Goal: Task Accomplishment & Management: Use online tool/utility

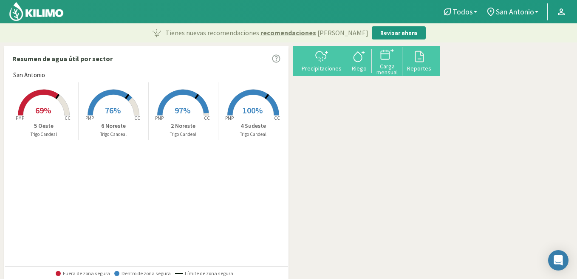
click at [250, 103] on rect at bounding box center [253, 116] width 68 height 68
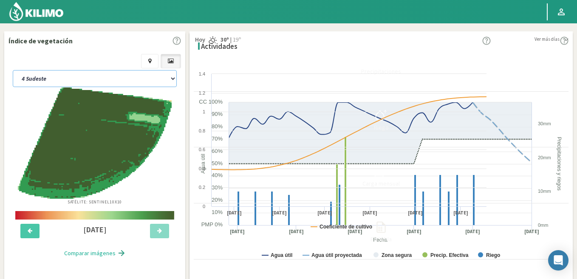
click at [98, 74] on select "2 Noreste 4 Sudeste 5 Oeste 6 Noreste" at bounding box center [95, 78] width 164 height 17
select select "0: Object"
click at [13, 70] on select "2 Noreste 4 Sudeste 5 Oeste 6 Noreste" at bounding box center [95, 78] width 164 height 17
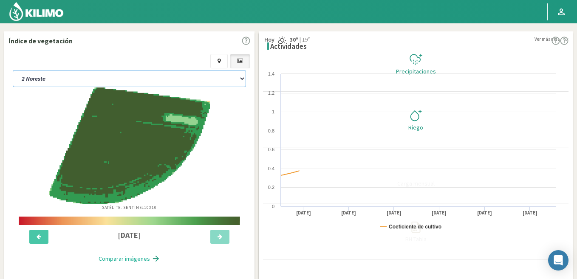
select select "2: Object"
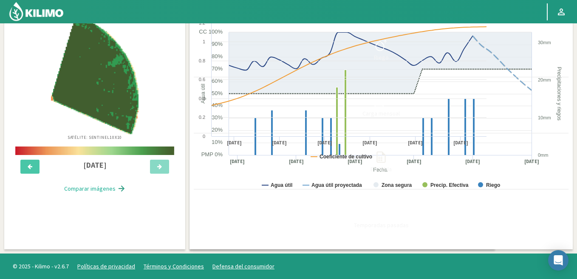
scroll to position [311, 0]
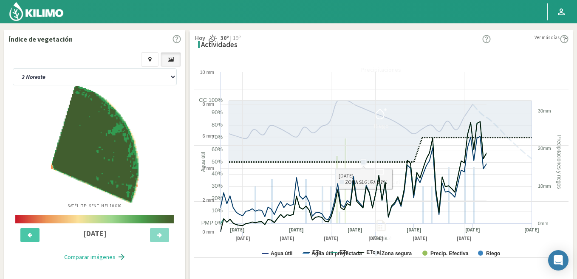
scroll to position [0, 0]
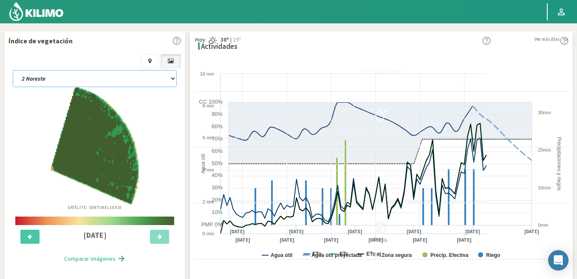
click at [98, 74] on select "2 Noreste 4 Sudeste 5 Oeste 6 Noreste" at bounding box center [95, 78] width 164 height 17
select select "6: Object"
click at [13, 70] on select "2 Noreste 4 Sudeste 5 Oeste 6 Noreste" at bounding box center [95, 78] width 164 height 17
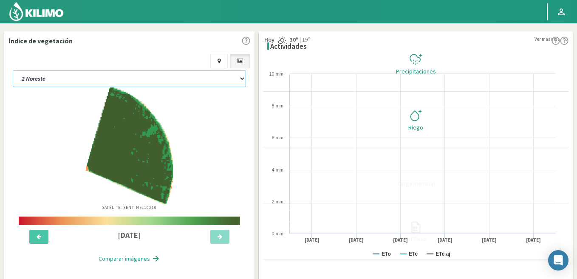
select select "4: Object"
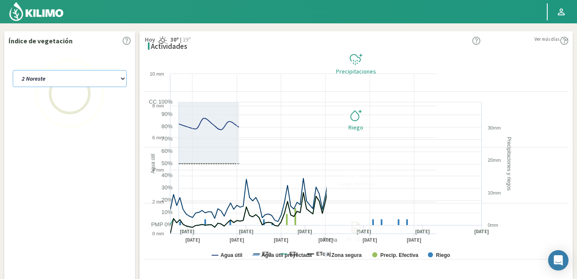
select select "10: Object"
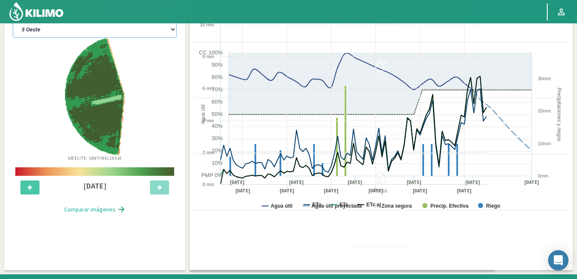
scroll to position [85, 0]
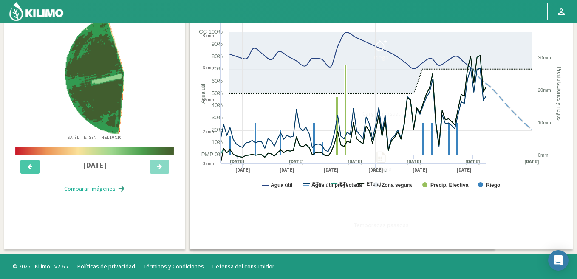
click at [542, 54] on div "Riego" at bounding box center [381, 57] width 370 height 6
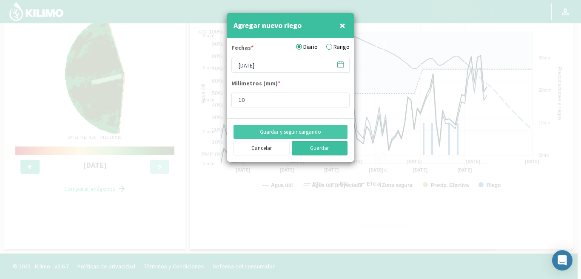
click at [333, 150] on button "Guardar" at bounding box center [320, 148] width 56 height 14
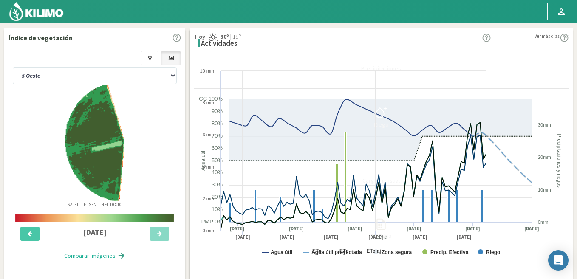
scroll to position [0, 0]
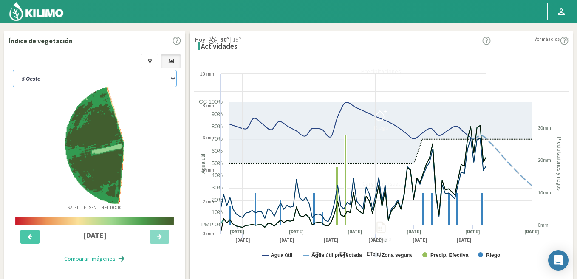
click at [98, 74] on select "2 Noreste 4 Sudeste 5 Oeste 6 Noreste" at bounding box center [95, 78] width 164 height 17
select select "11: Object"
click at [13, 70] on select "2 Noreste 4 Sudeste 5 Oeste 6 Noreste" at bounding box center [95, 78] width 164 height 17
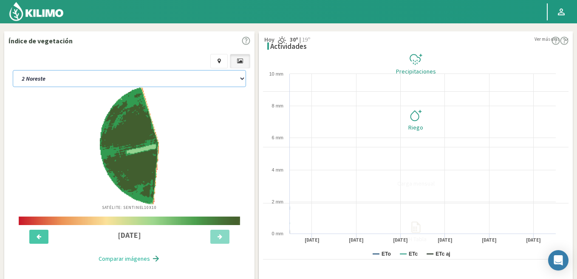
select select "6: Object"
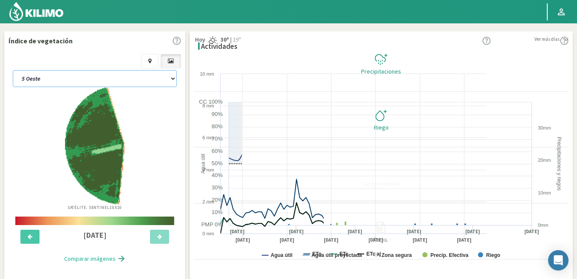
select select "15: Object"
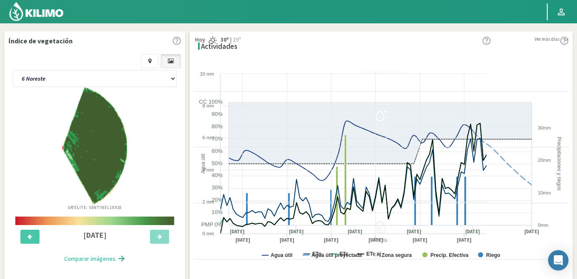
click at [388, 115] on icon at bounding box center [381, 116] width 14 height 14
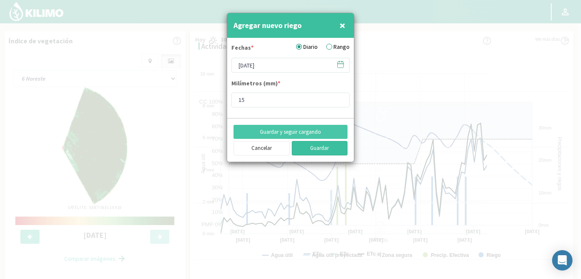
click at [326, 149] on button "Guardar" at bounding box center [320, 148] width 56 height 14
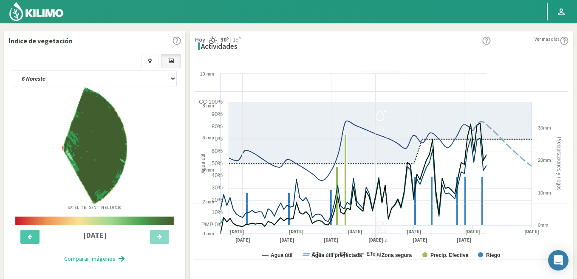
click at [46, 14] on img at bounding box center [36, 11] width 56 height 20
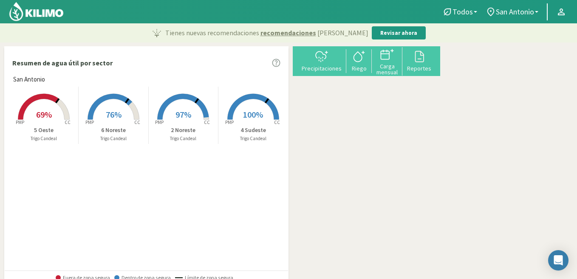
click at [44, 96] on icon at bounding box center [38, 107] width 40 height 26
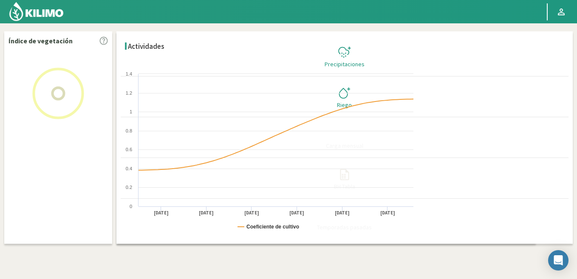
select select "2: Object"
